Goal: Task Accomplishment & Management: Use online tool/utility

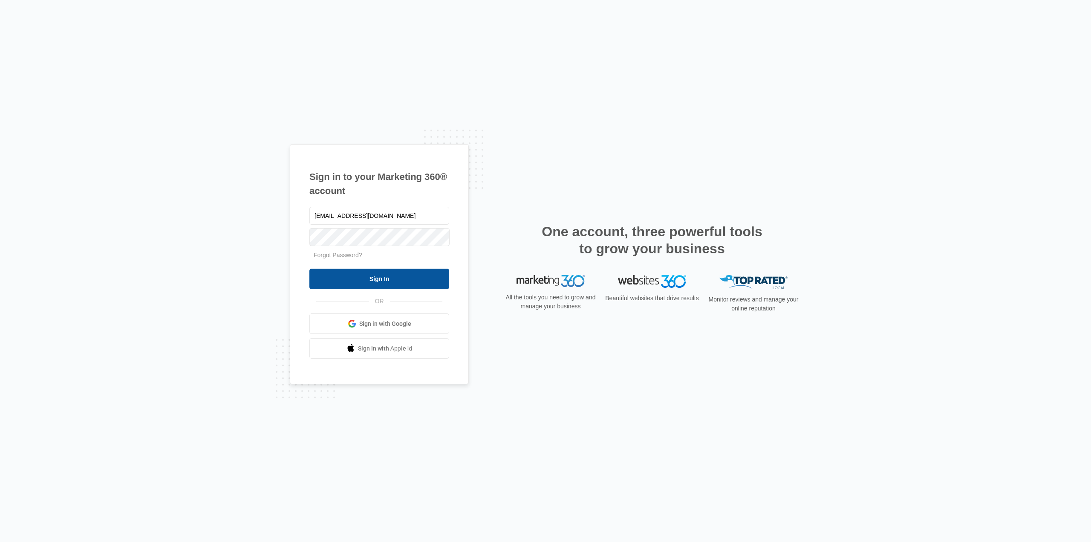
click at [368, 275] on input "Sign In" at bounding box center [379, 278] width 140 height 20
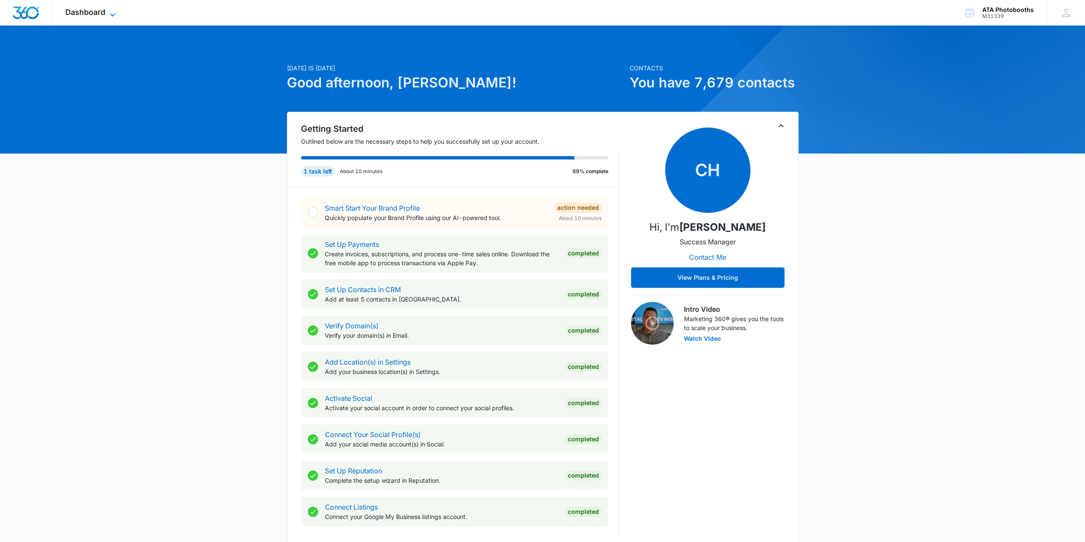
click at [115, 14] on icon at bounding box center [112, 15] width 10 height 10
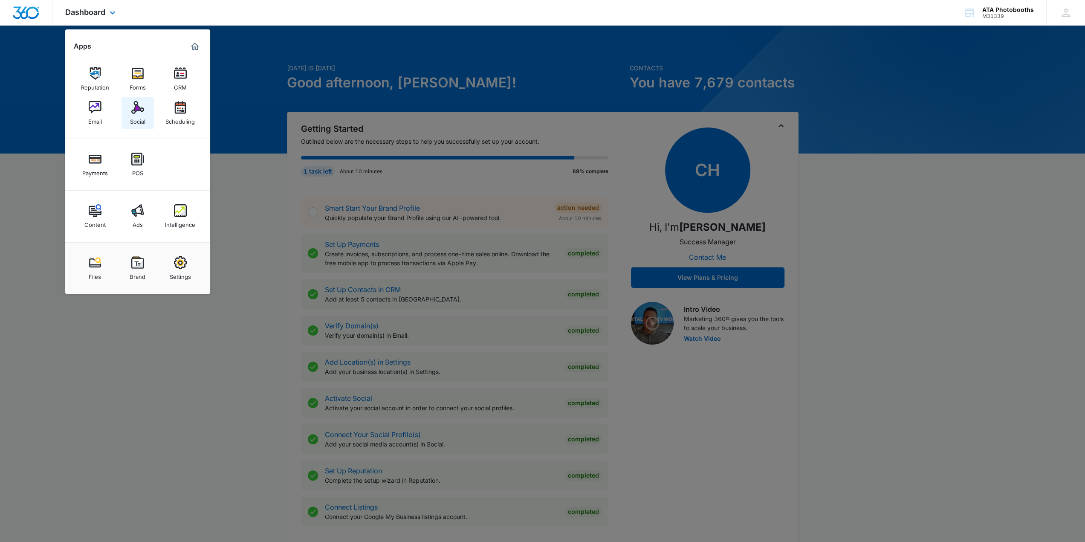
click at [137, 110] on img at bounding box center [137, 107] width 13 height 13
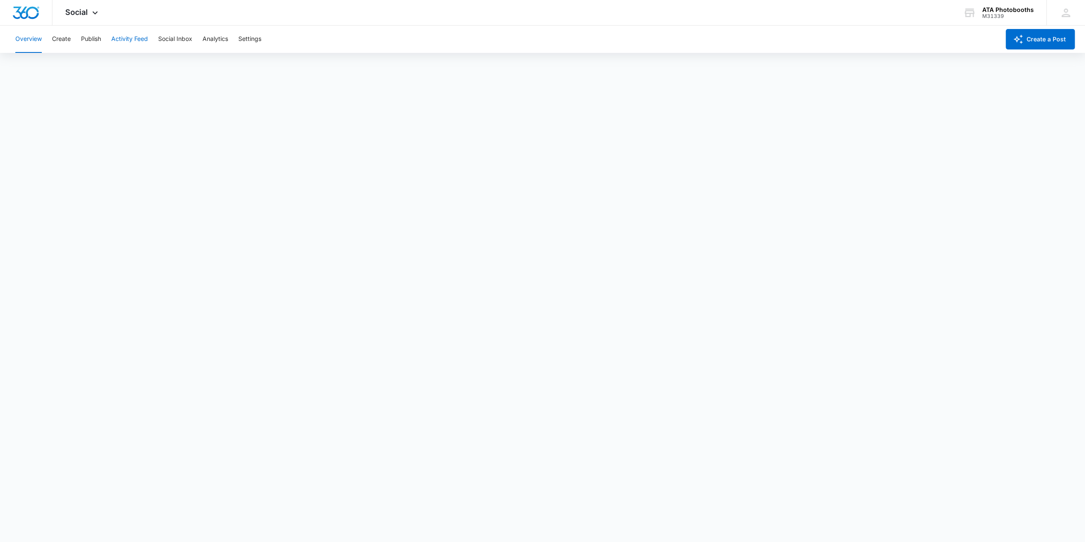
click at [136, 42] on button "Activity Feed" at bounding box center [129, 39] width 37 height 27
click at [87, 38] on button "Publish" at bounding box center [91, 39] width 20 height 27
click at [75, 59] on button "Schedules" at bounding box center [65, 65] width 29 height 24
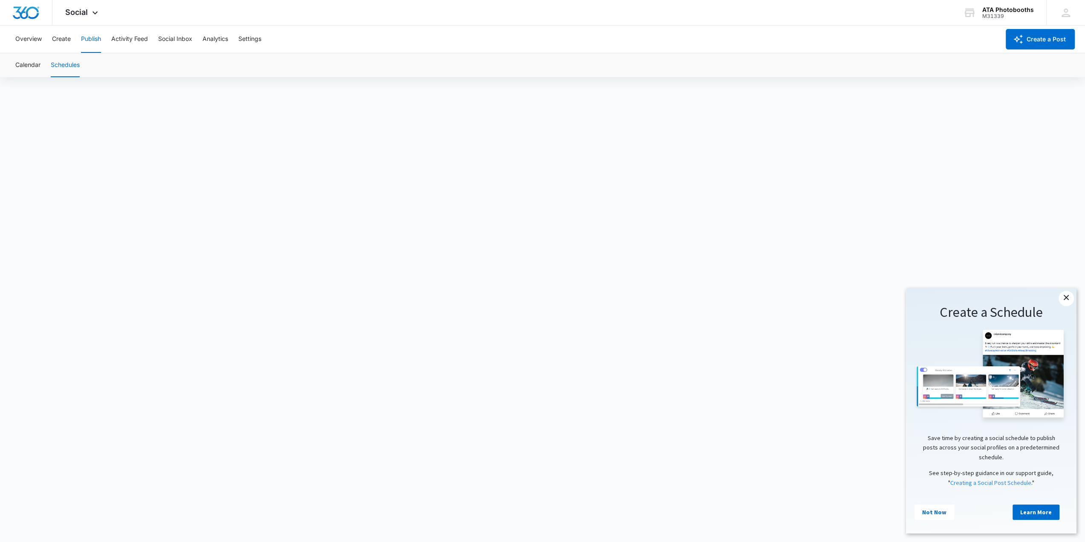
click at [1065, 297] on link "×" at bounding box center [1065, 298] width 15 height 15
